Goal: Task Accomplishment & Management: Use online tool/utility

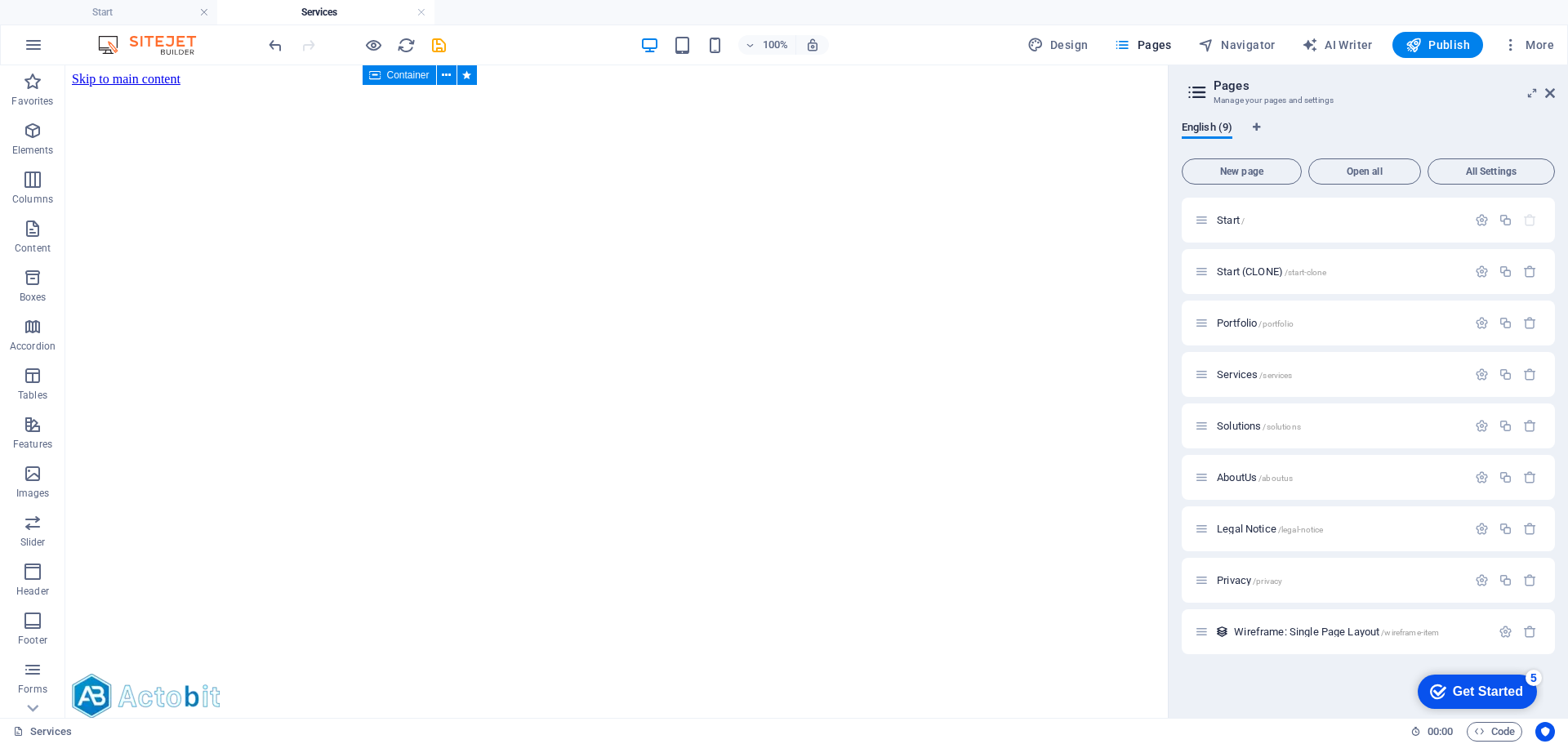
scroll to position [3375, 0]
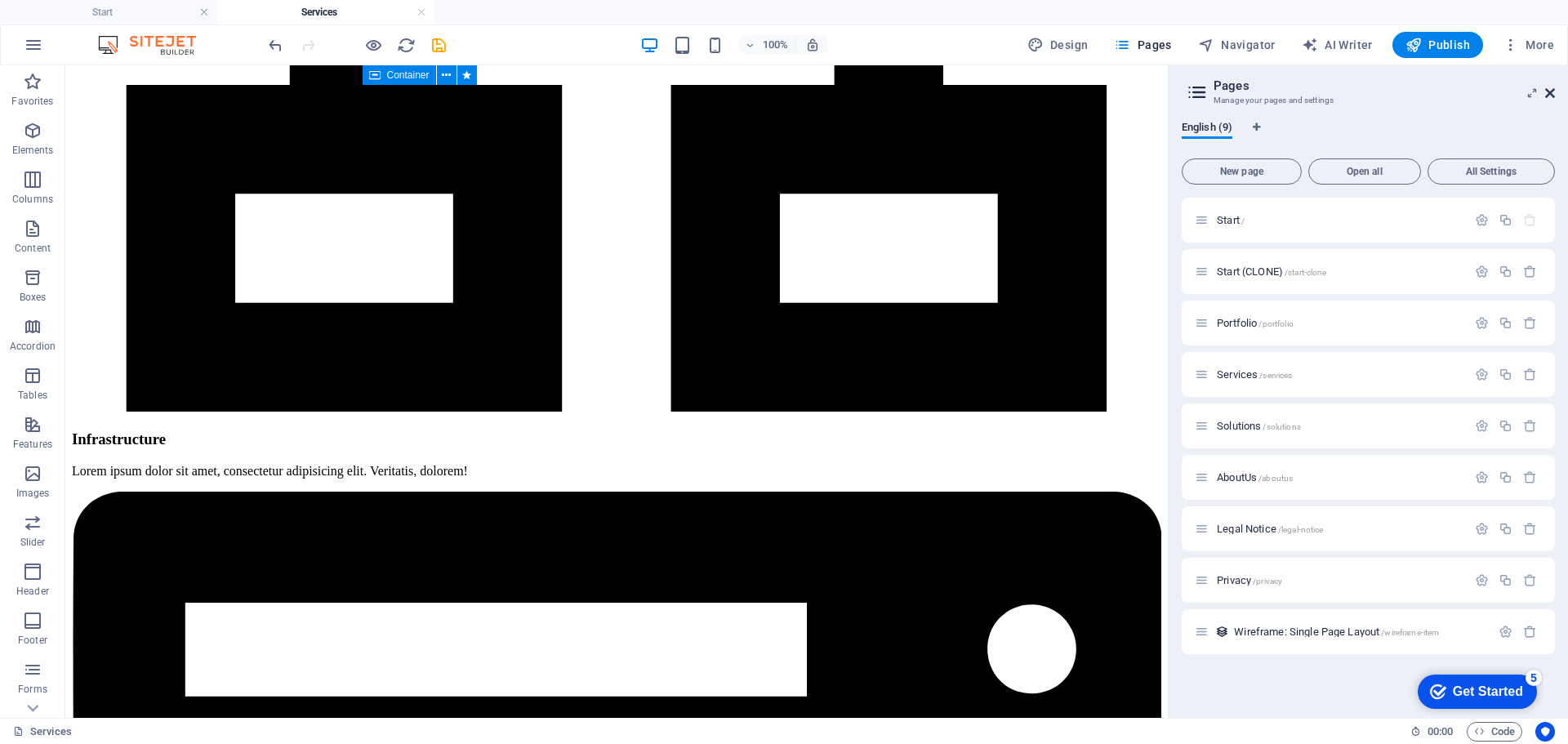
click at [1554, 89] on icon at bounding box center [1549, 93] width 10 height 13
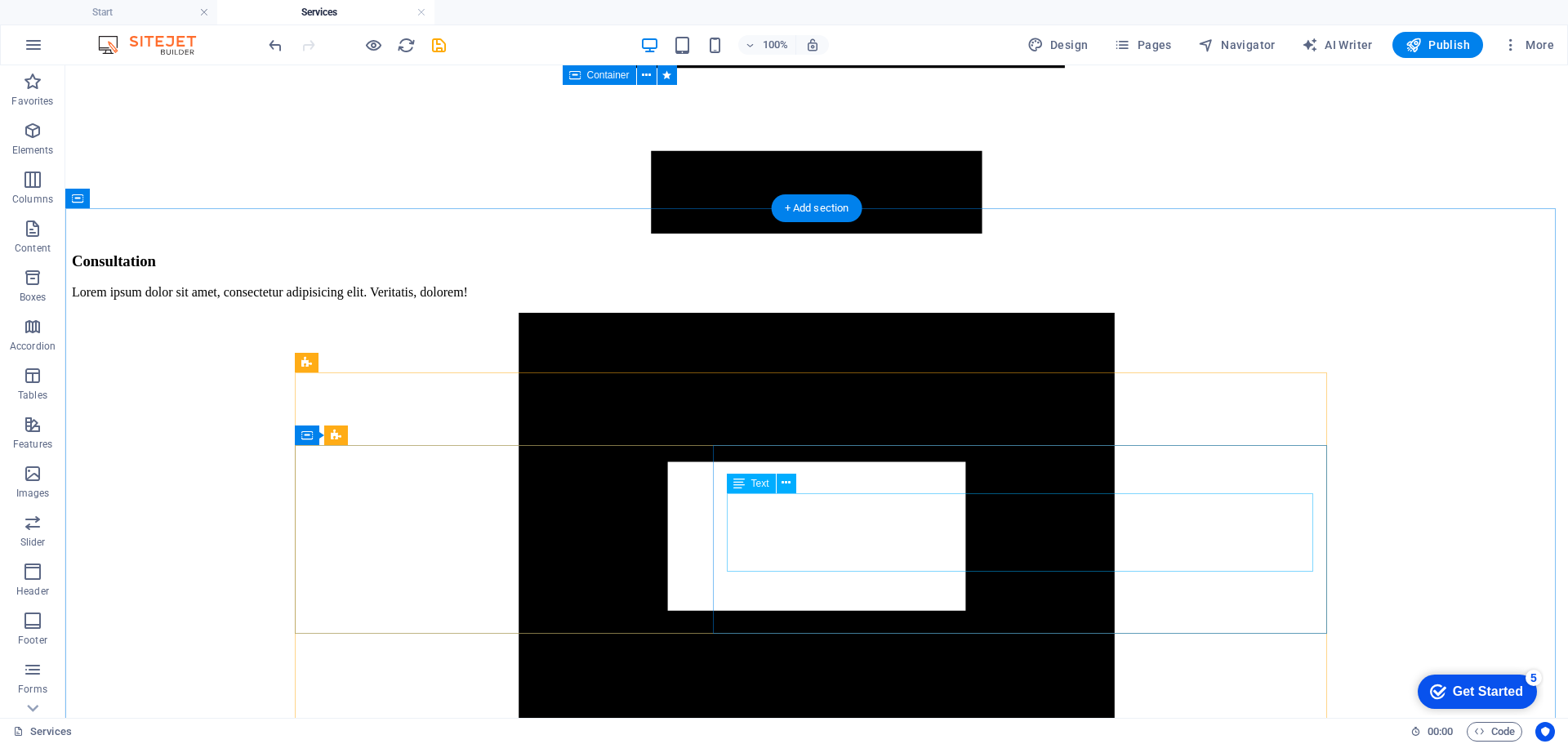
scroll to position [3293, 0]
